Goal: Information Seeking & Learning: Learn about a topic

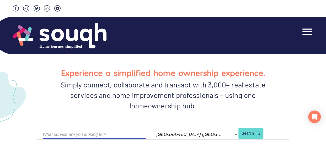
click at [64, 135] on input "text" at bounding box center [90, 135] width 95 height 8
type input "Insurance"
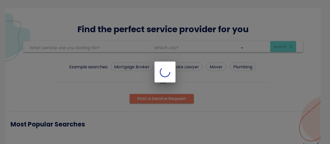
type input "Insurance"
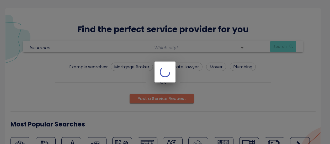
type input "[GEOGRAPHIC_DATA] ([GEOGRAPHIC_DATA])"
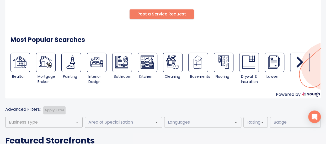
scroll to position [88, 0]
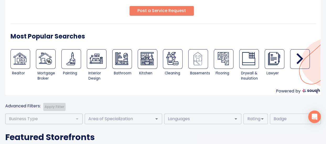
click at [301, 54] on icon "button" at bounding box center [299, 58] width 13 height 13
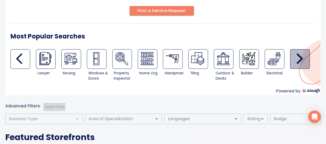
click at [301, 54] on icon "button" at bounding box center [299, 58] width 13 height 13
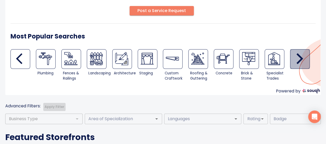
click at [301, 54] on icon "button" at bounding box center [299, 58] width 13 height 13
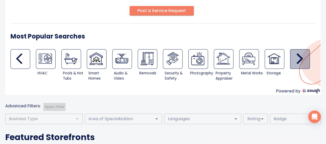
click at [301, 54] on icon "button" at bounding box center [299, 58] width 13 height 13
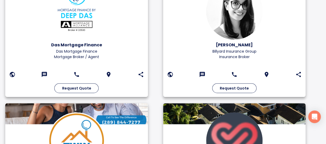
scroll to position [0, 0]
